Goal: Task Accomplishment & Management: Manage account settings

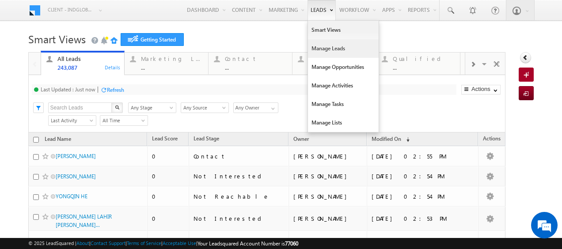
click at [314, 54] on link "Manage Leads" at bounding box center [343, 48] width 71 height 19
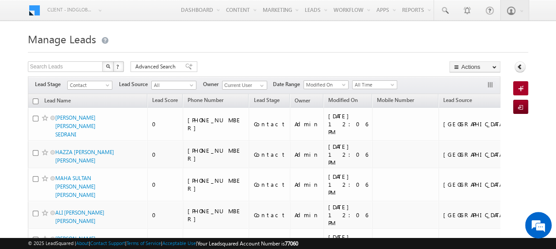
click at [35, 100] on input "checkbox" at bounding box center [36, 102] width 6 height 6
checkbox input "true"
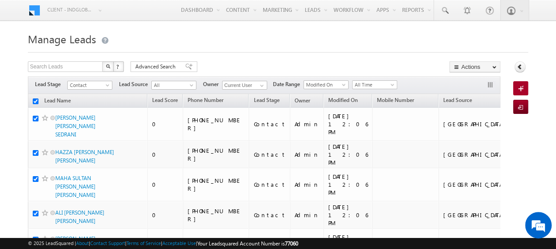
checkbox input "true"
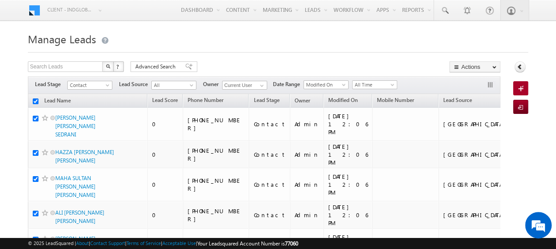
checkbox input "true"
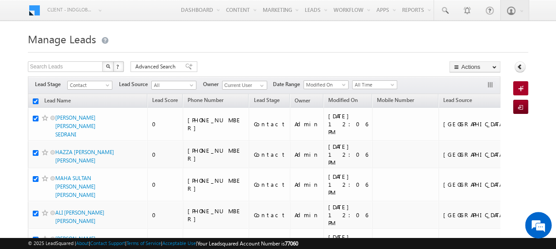
checkbox input "true"
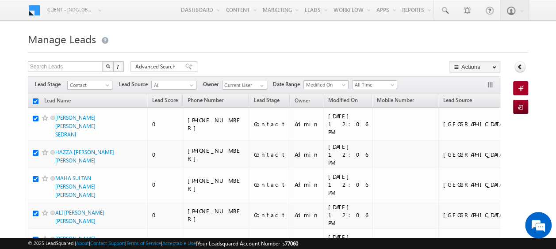
checkbox input "true"
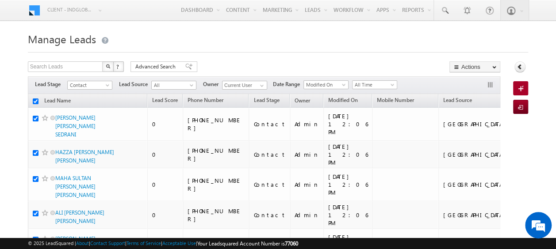
checkbox input "true"
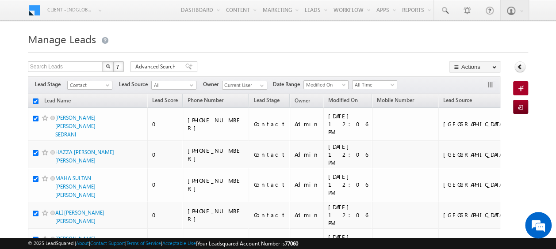
checkbox input "true"
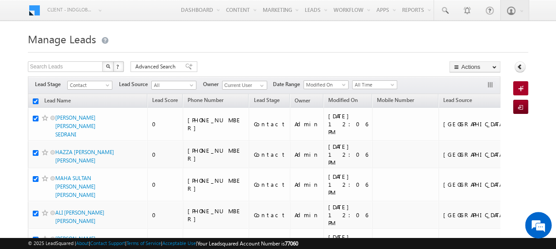
checkbox input "true"
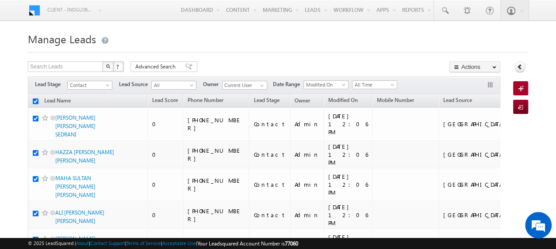
checkbox input "true"
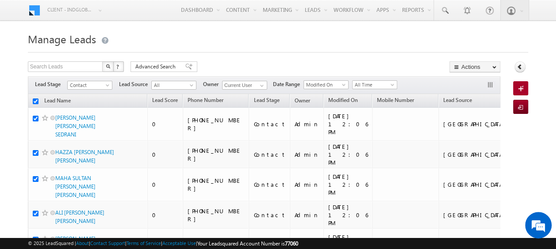
checkbox input "true"
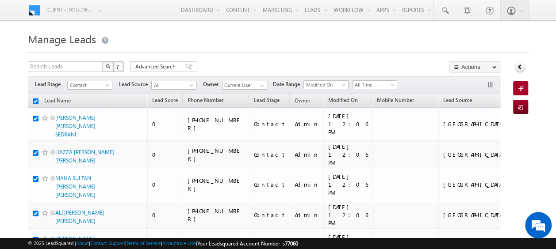
checkbox input "true"
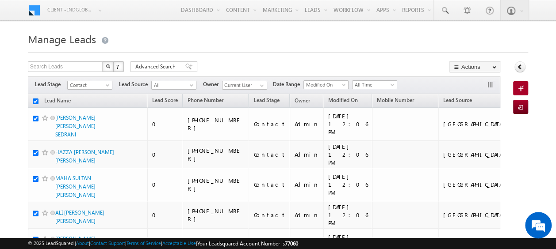
checkbox input "true"
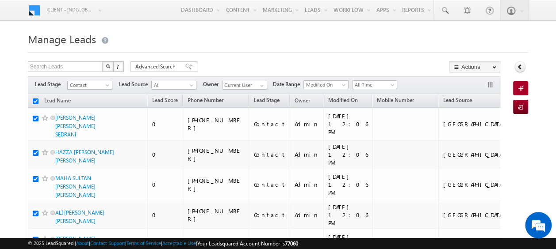
checkbox input "true"
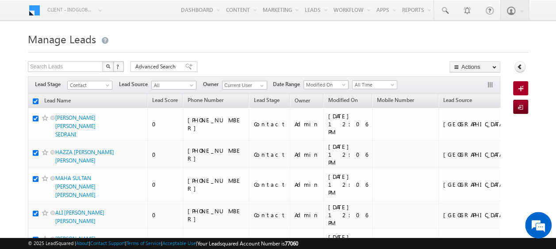
checkbox input "true"
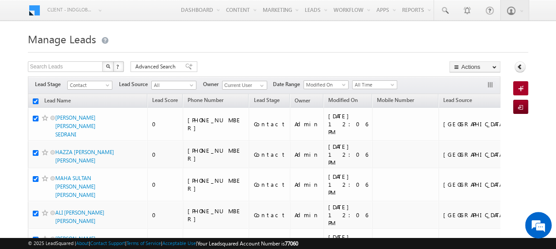
checkbox input "true"
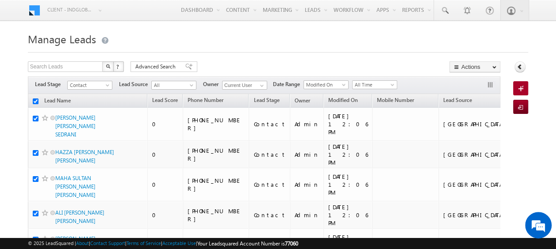
checkbox input "true"
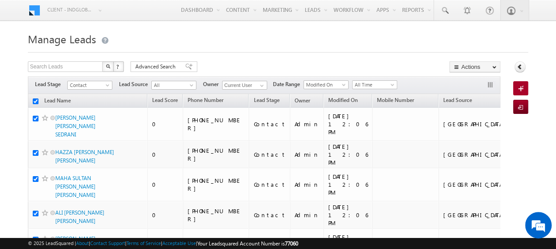
checkbox input "true"
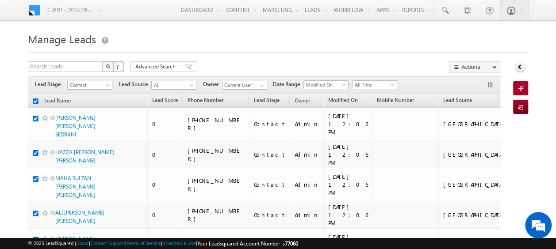
checkbox input "true"
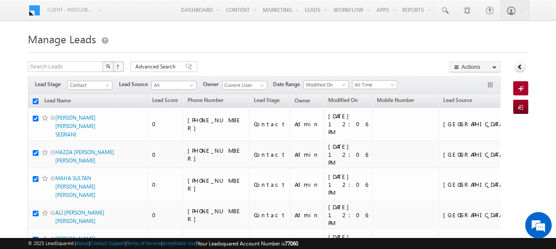
checkbox input "true"
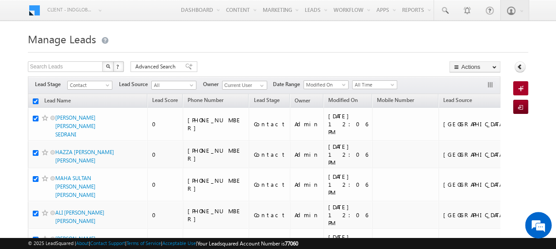
checkbox input "true"
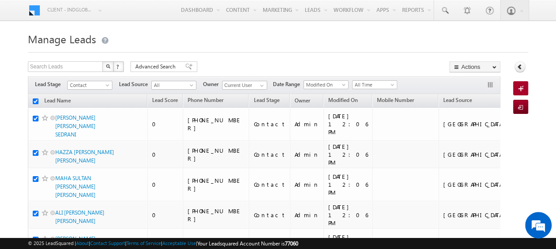
checkbox input "true"
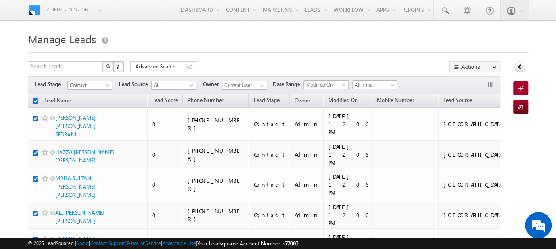
checkbox input "true"
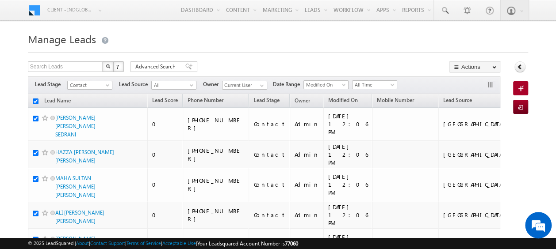
checkbox input "true"
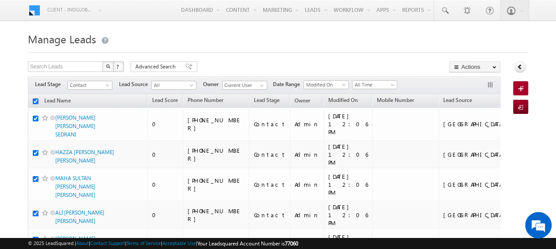
checkbox input "true"
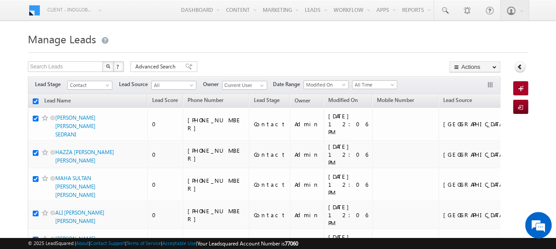
checkbox input "true"
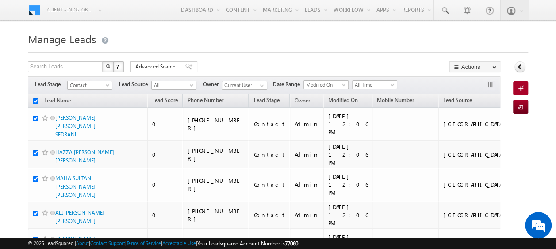
checkbox input "true"
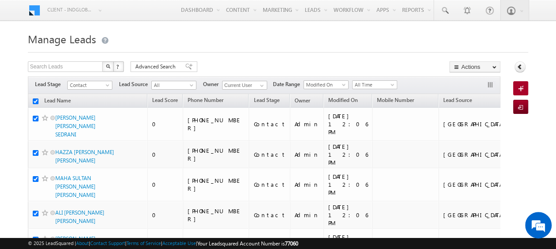
checkbox input "true"
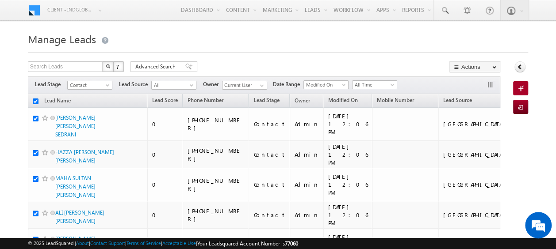
checkbox input "true"
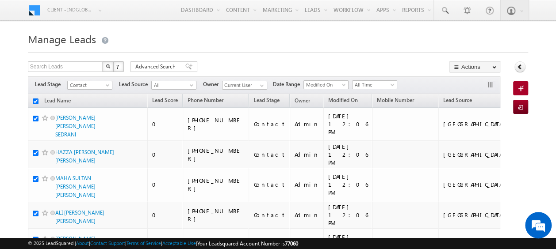
checkbox input "true"
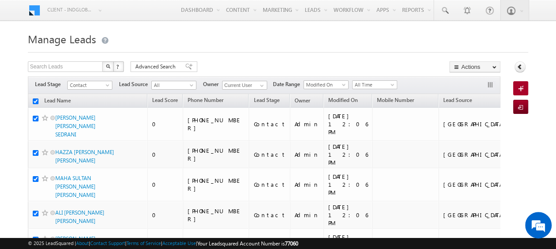
checkbox input "true"
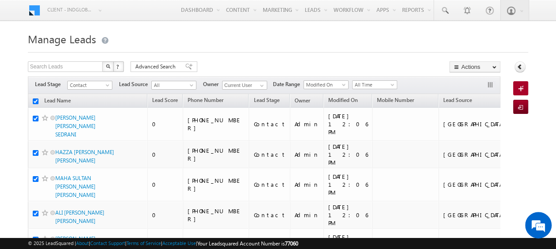
checkbox input "true"
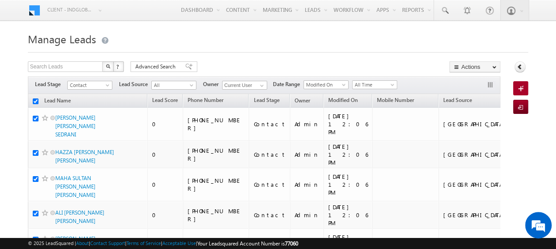
checkbox input "true"
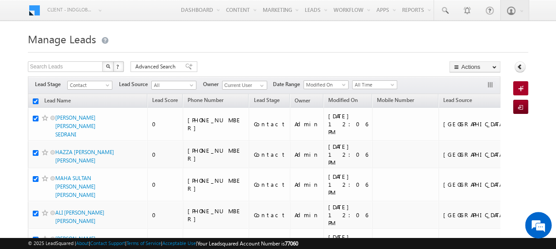
checkbox input "true"
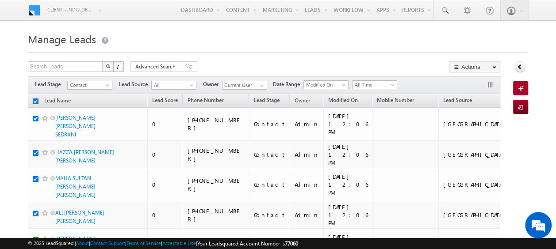
checkbox input "true"
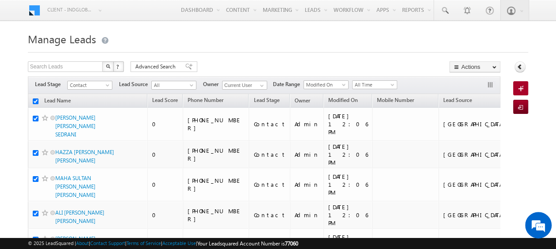
checkbox input "true"
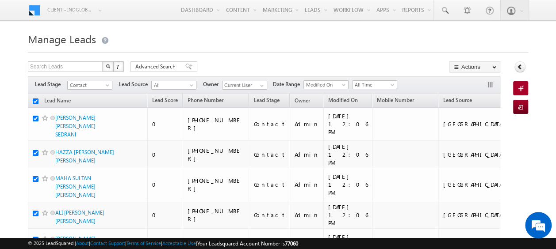
checkbox input "true"
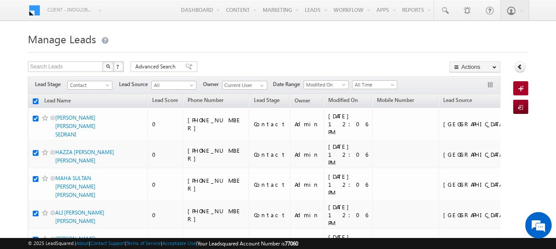
checkbox input "true"
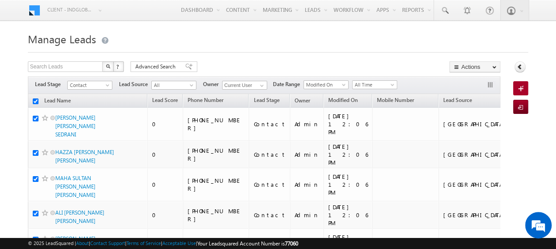
checkbox input "true"
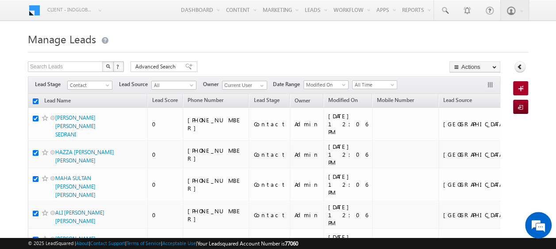
checkbox input "true"
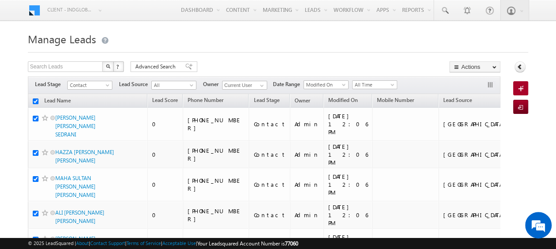
checkbox input "true"
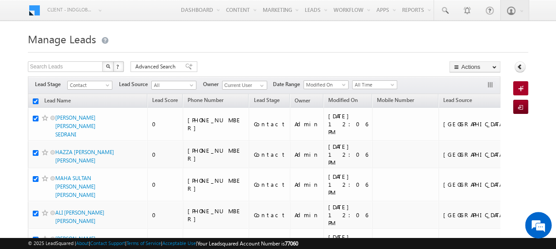
checkbox input "true"
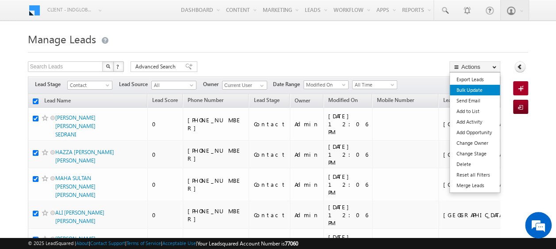
click at [473, 90] on link "Bulk Update" at bounding box center [475, 90] width 50 height 11
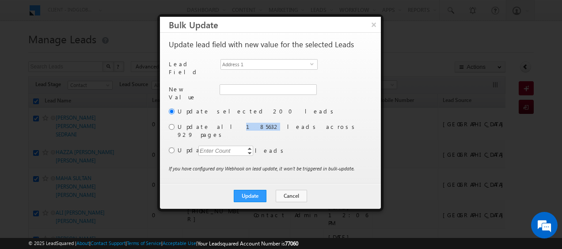
drag, startPoint x: 205, startPoint y: 124, endPoint x: 224, endPoint y: 123, distance: 19.0
click at [224, 123] on label "Update all 185632 leads across 929 pages" at bounding box center [274, 131] width 193 height 16
copy label "185632"
click at [291, 190] on button "Cancel" at bounding box center [291, 196] width 31 height 12
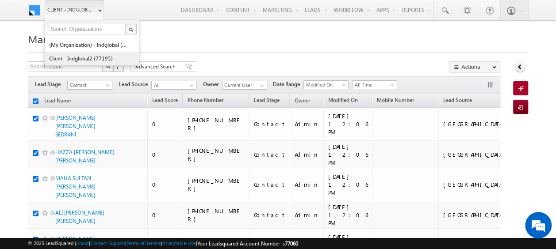
click at [86, 53] on link "Client - indglobal2 (77195)" at bounding box center [89, 59] width 81 height 14
